Goal: Obtain resource: Download file/media

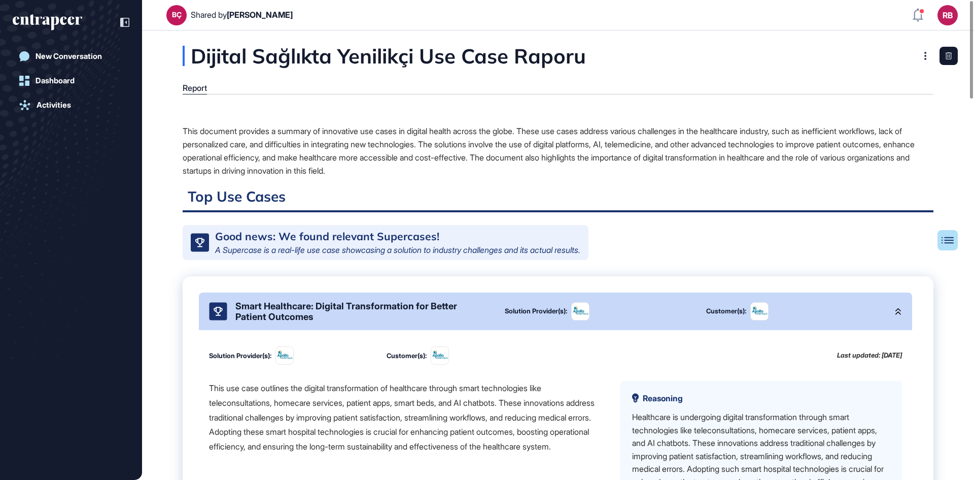
scroll to position [195, 0]
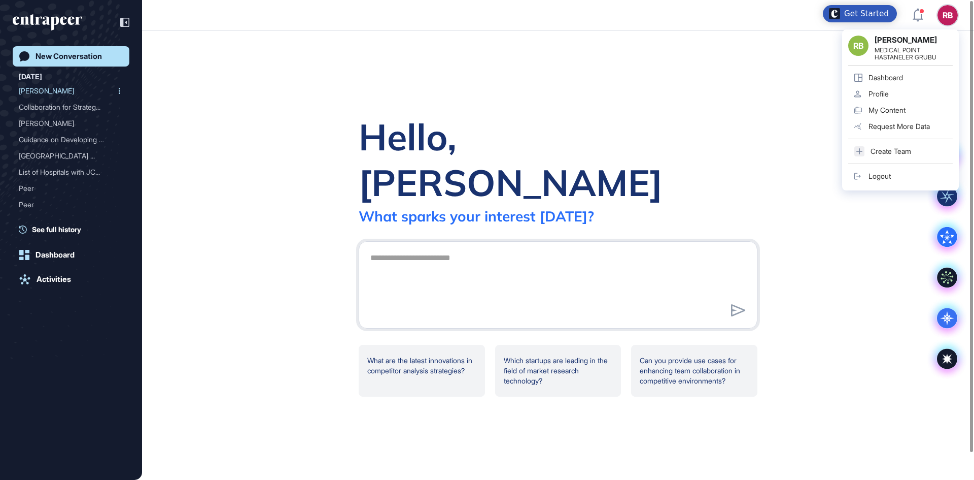
scroll to position [1, 1]
click at [57, 253] on div "Dashboard" at bounding box center [55, 254] width 39 height 9
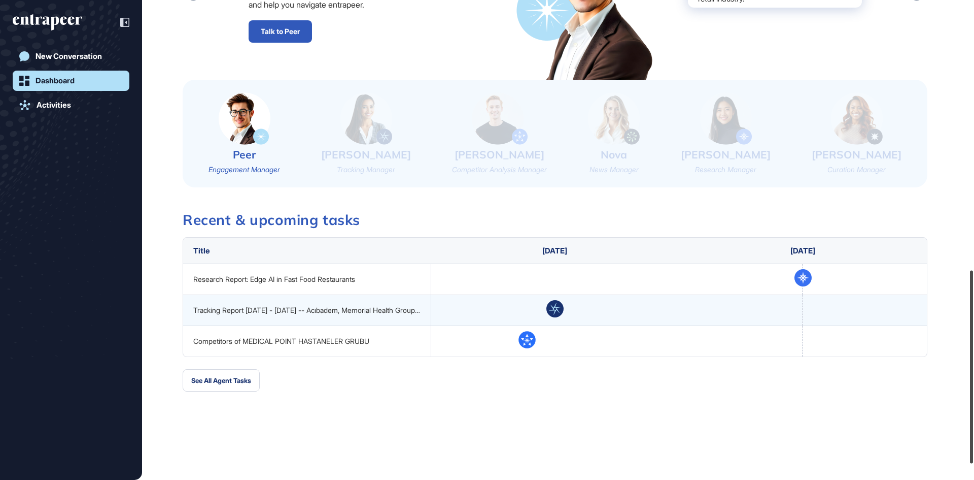
scroll to position [670, 0]
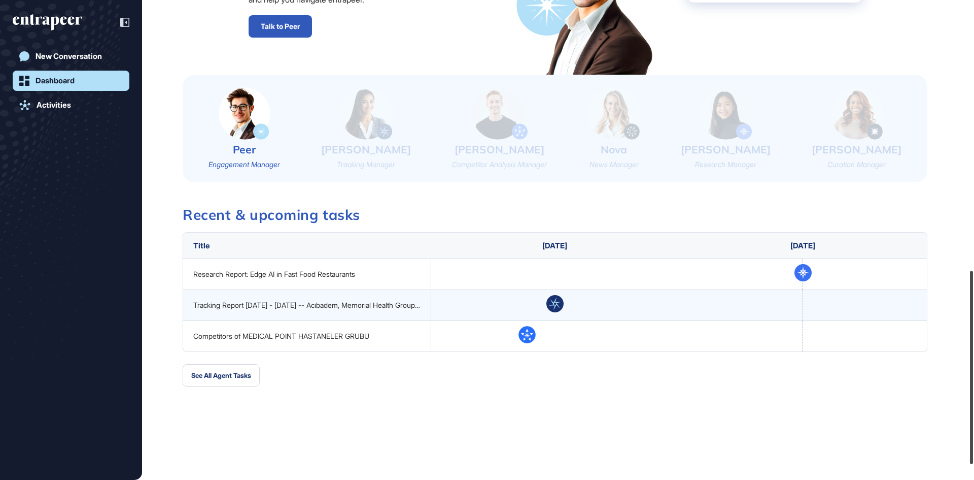
drag, startPoint x: 969, startPoint y: 234, endPoint x: 974, endPoint y: 320, distance: 85.9
click at [973, 320] on div at bounding box center [971, 366] width 3 height 193
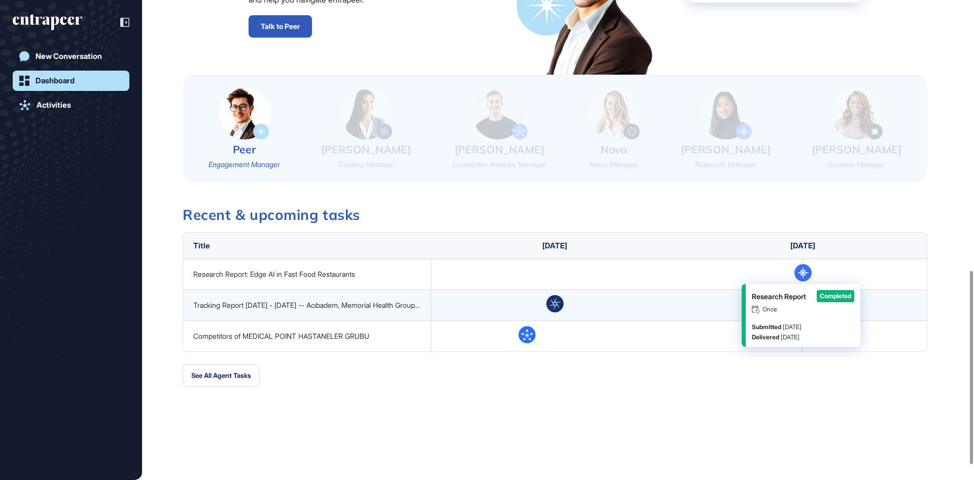
click at [810, 305] on div "Research Report Once Completed" at bounding box center [803, 301] width 103 height 23
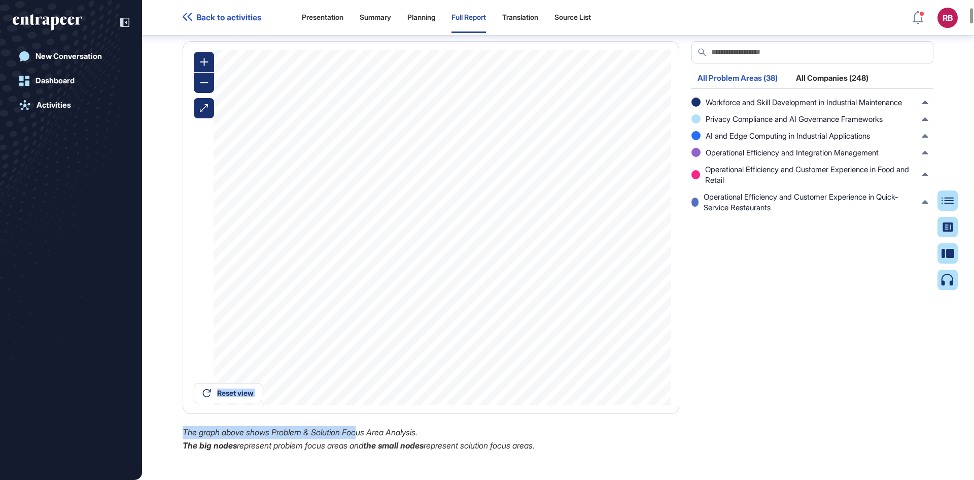
scroll to position [885, 0]
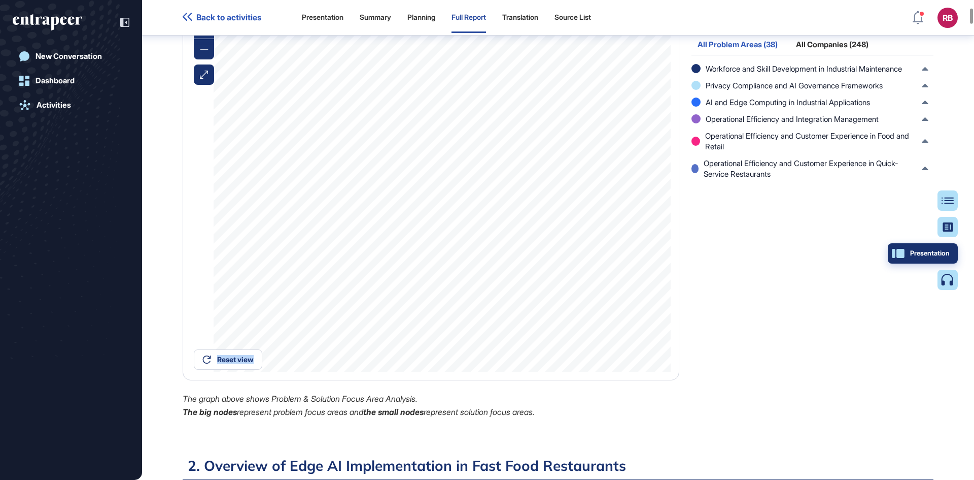
click at [952, 252] on button "Presentation" at bounding box center [923, 253] width 70 height 20
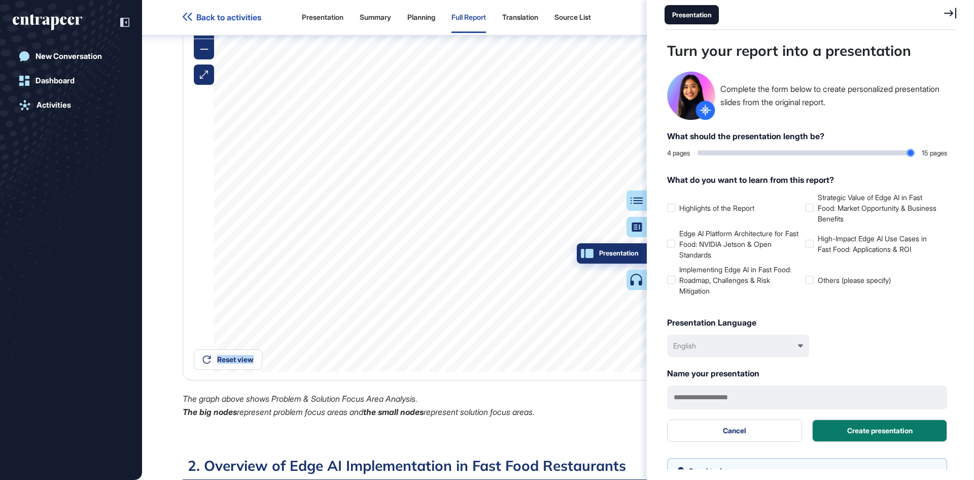
scroll to position [429, 294]
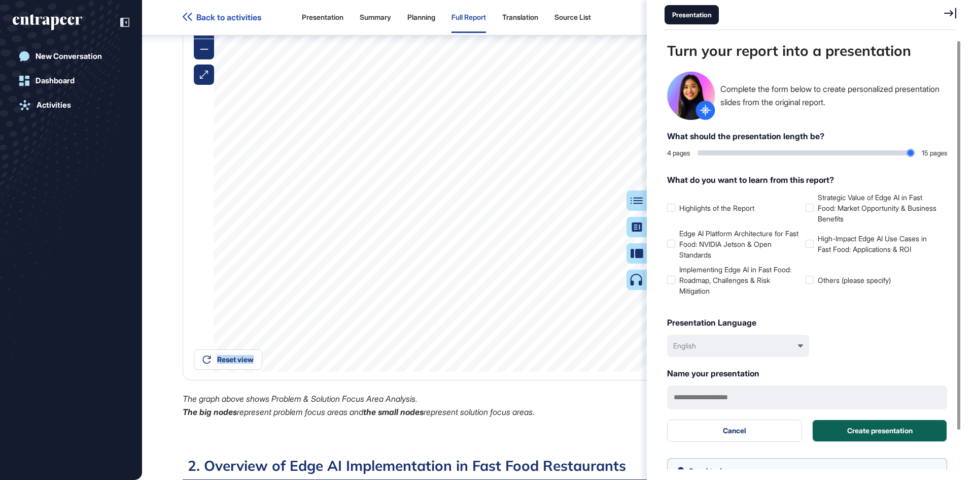
click at [907, 432] on button "Create presentation" at bounding box center [879, 430] width 135 height 22
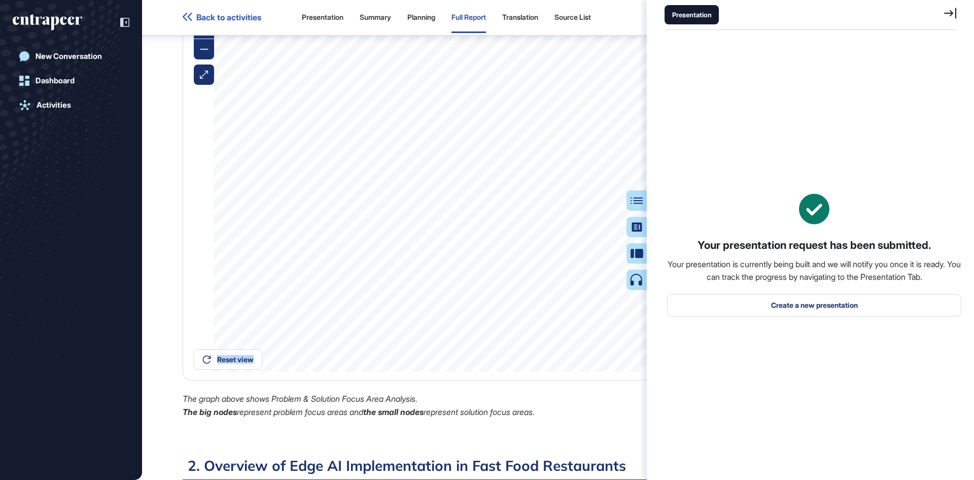
click at [557, 380] on div "Reset view AI Safety Frameworks and Governance Practices 1 Use cases 1 Total Co…" at bounding box center [431, 194] width 497 height 372
click at [952, 13] on icon at bounding box center [950, 13] width 12 height 11
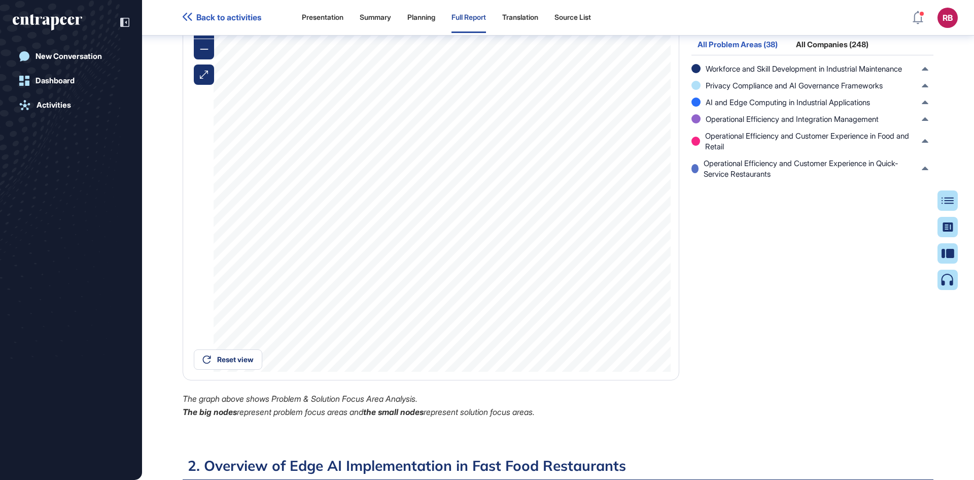
scroll to position [429, 3]
click at [324, 417] on div "Reset view Operational Efficiency and Customer Experience in Food and Retail 54…" at bounding box center [431, 213] width 509 height 411
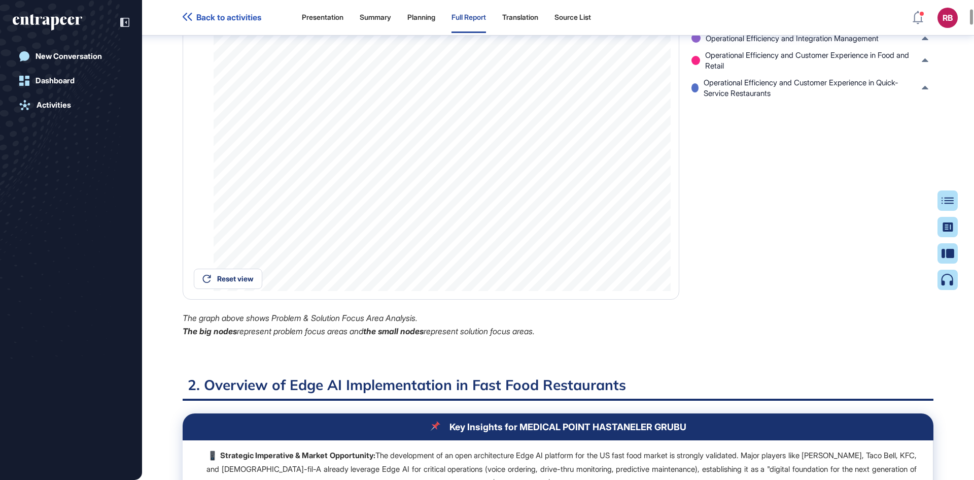
scroll to position [783, 0]
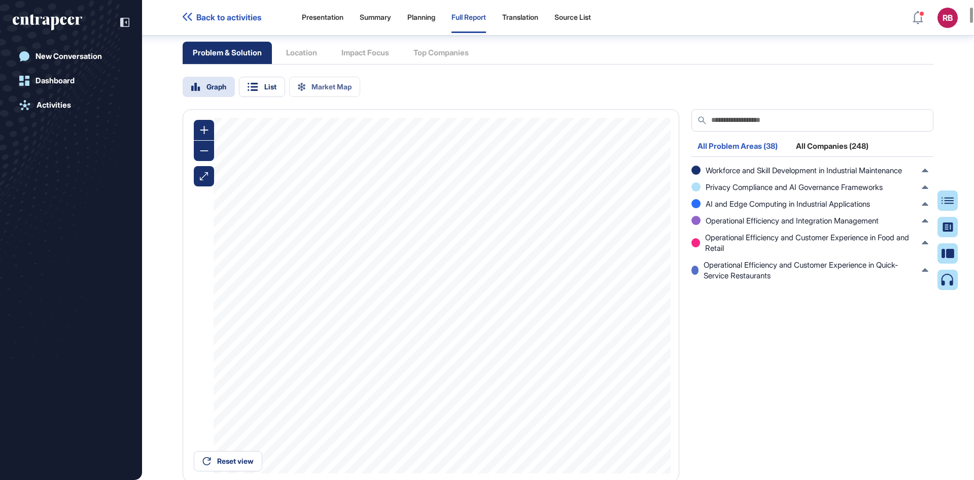
click at [312, 64] on div "Problem & Solution Location Impact Focus Top Companies" at bounding box center [331, 53] width 296 height 22
click at [309, 64] on div "Problem & Solution Location Impact Focus Top Companies" at bounding box center [331, 53] width 296 height 22
click at [309, 24] on h3 "1.1. Use Case Focus Area Analysis" at bounding box center [558, 17] width 751 height 13
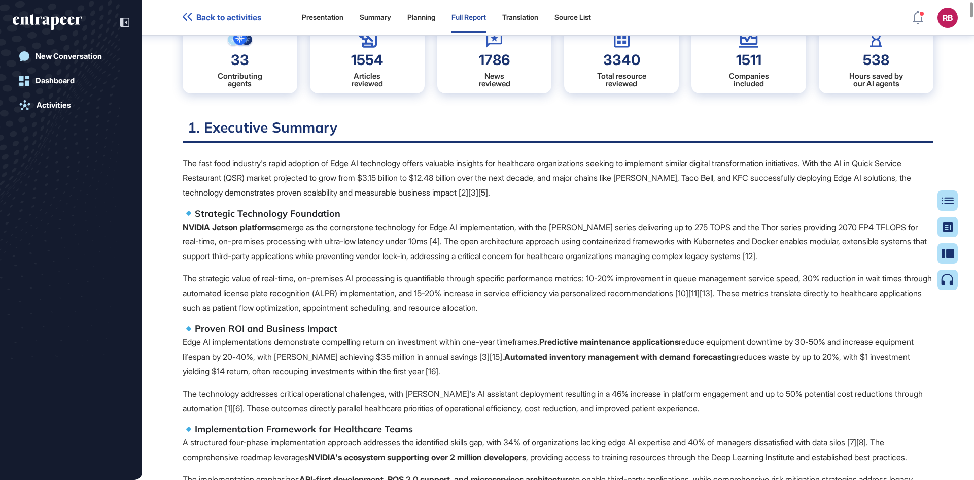
scroll to position [133, 0]
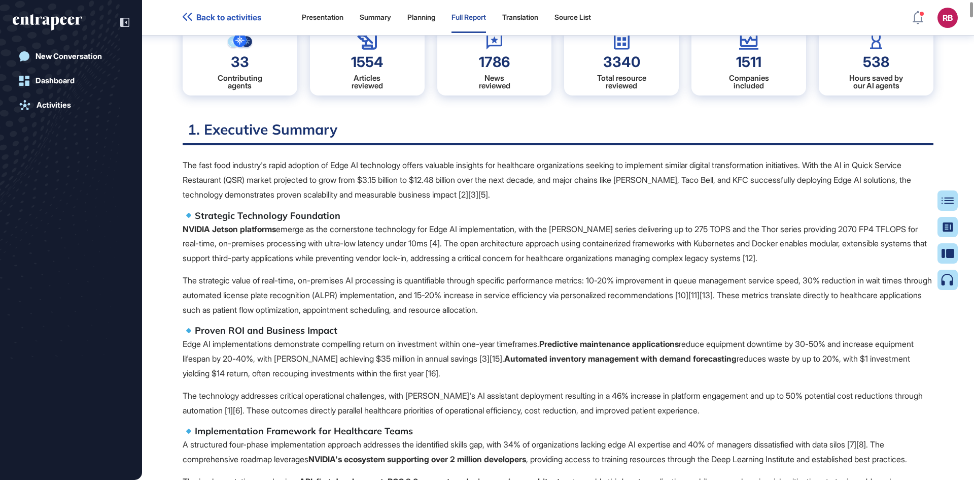
click at [508, 169] on p "The fast food industry's rapid adoption of Edge AI technology offers valuable i…" at bounding box center [558, 180] width 751 height 44
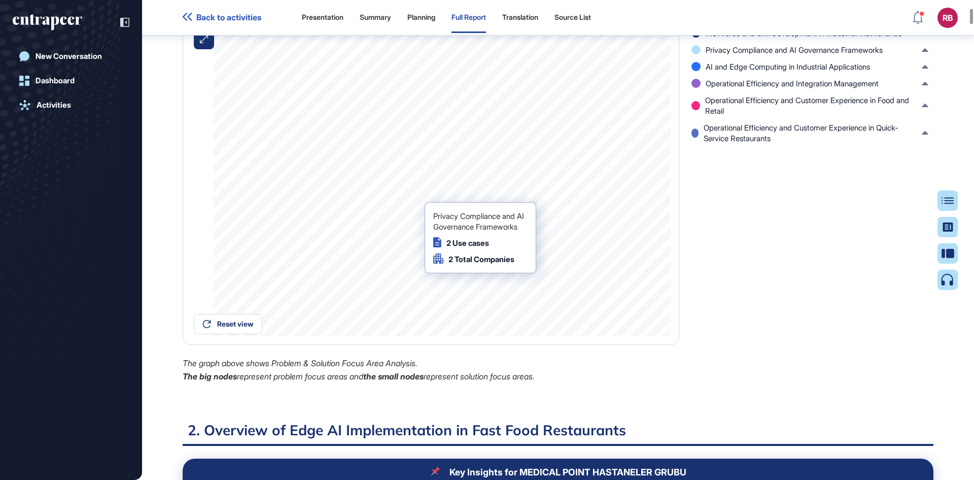
scroll to position [908, 0]
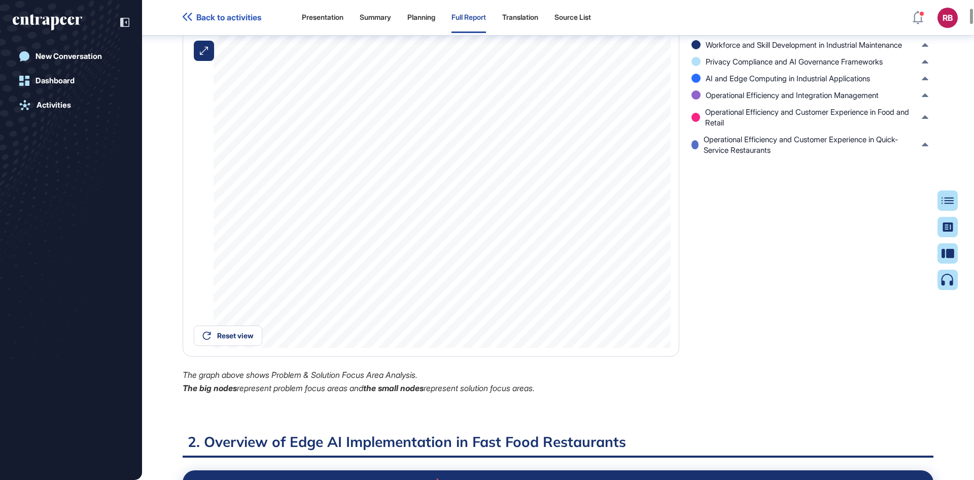
click at [241, 380] on icon "The graph above shows Problem & Solution Focus Area Analysis." at bounding box center [300, 374] width 235 height 10
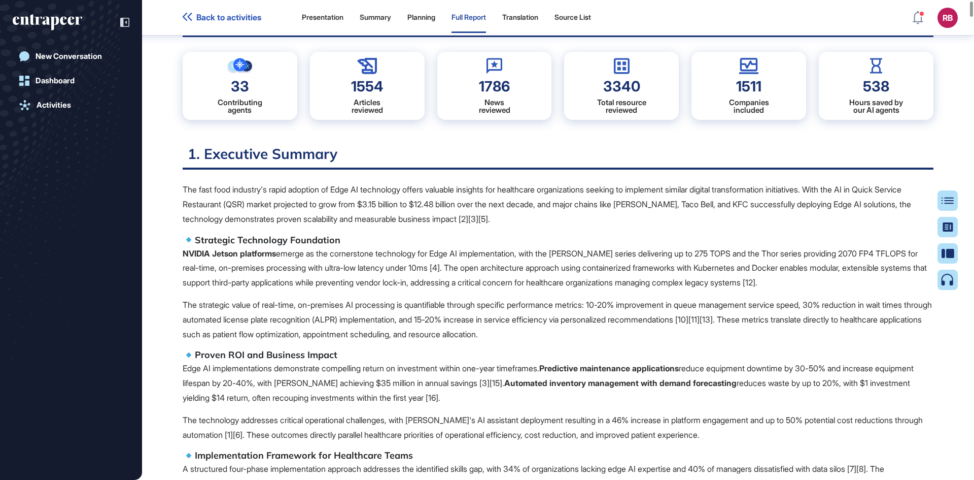
scroll to position [0, 0]
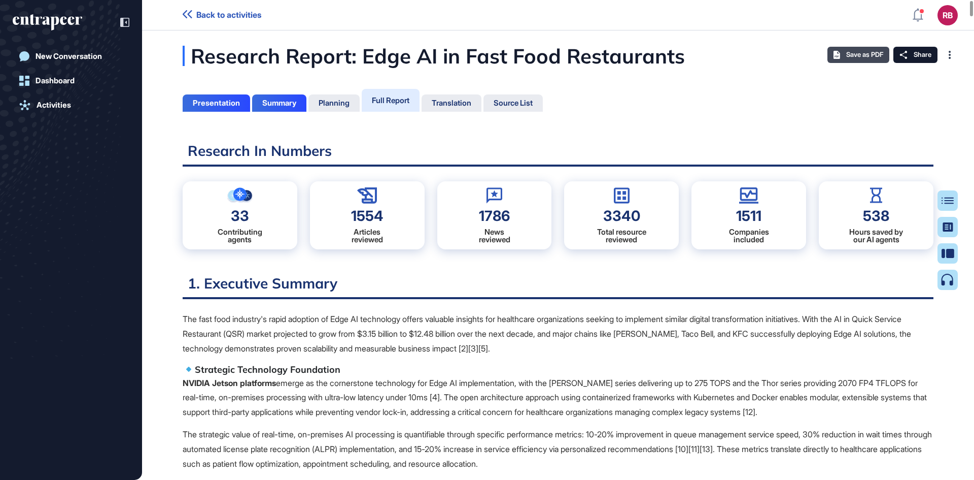
click at [858, 51] on span "Save as PDF" at bounding box center [864, 55] width 37 height 8
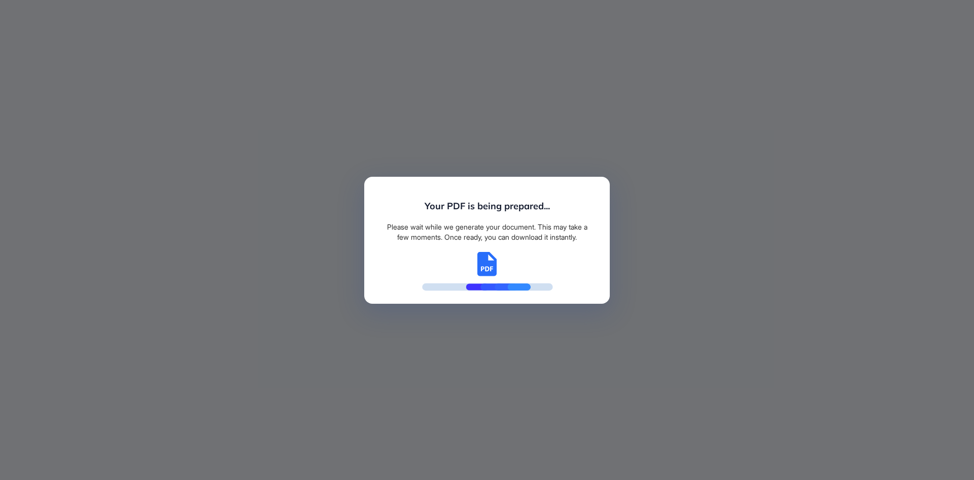
scroll to position [429, 3]
